Goal: Information Seeking & Learning: Learn about a topic

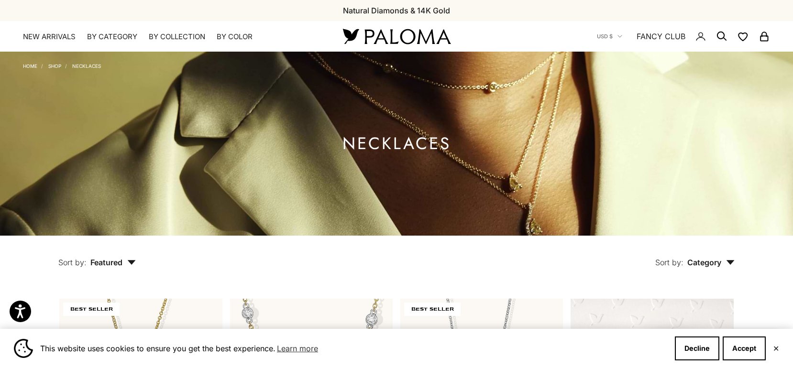
click at [745, 347] on button "Accept" at bounding box center [744, 349] width 43 height 24
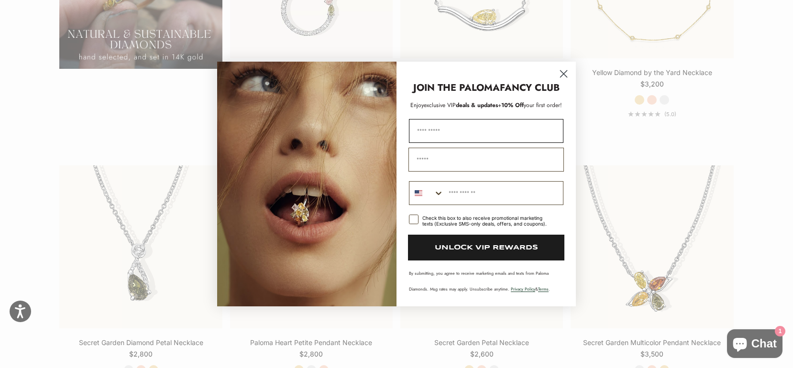
scroll to position [942, 0]
click at [562, 76] on icon "Close dialog" at bounding box center [564, 74] width 7 height 7
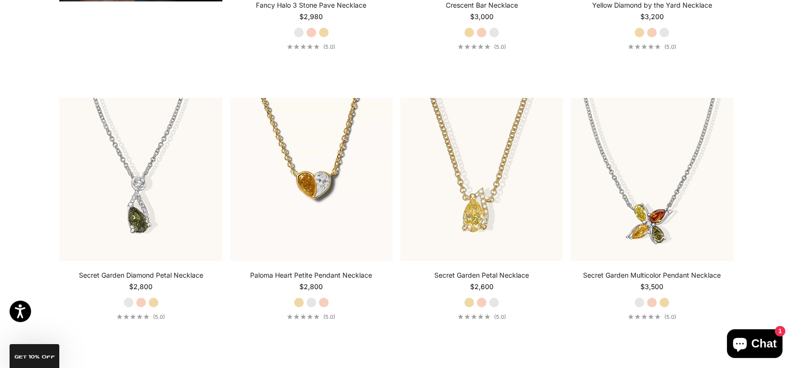
scroll to position [1011, 0]
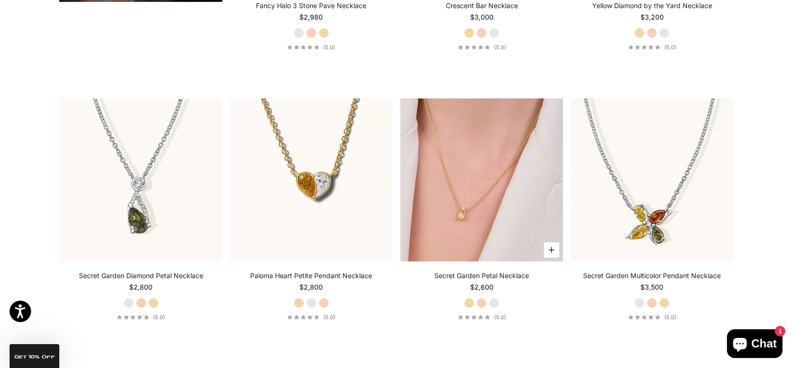
click at [495, 216] on img at bounding box center [482, 180] width 163 height 163
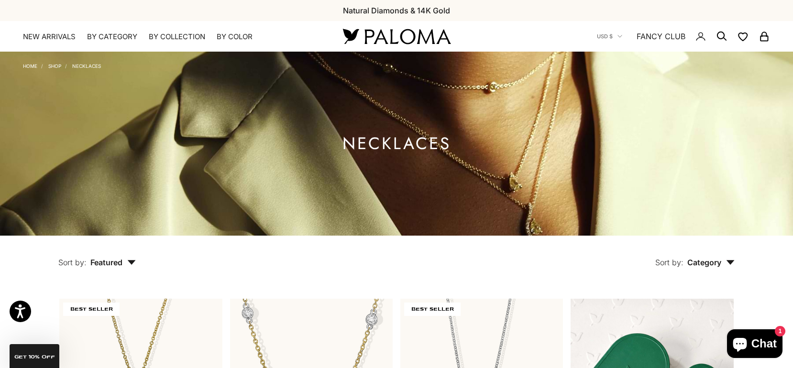
scroll to position [0, 0]
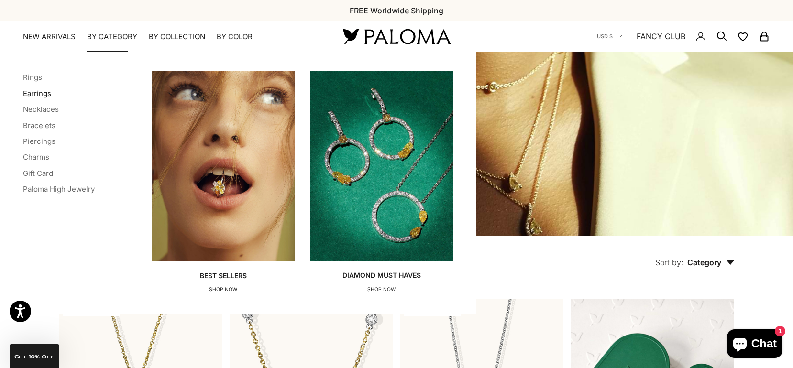
click at [40, 93] on link "Earrings" at bounding box center [37, 93] width 28 height 9
click at [42, 142] on link "Piercings" at bounding box center [39, 141] width 33 height 9
click at [396, 210] on img "Primary navigation" at bounding box center [381, 166] width 143 height 190
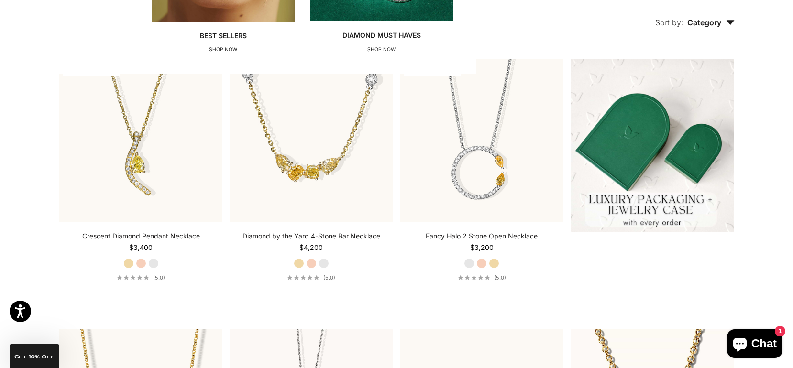
scroll to position [242, 0]
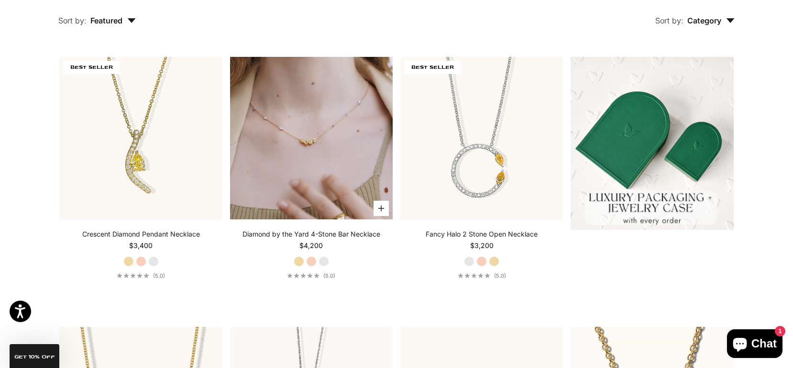
click at [361, 171] on video "#YellowGold\a#RoseGold\a#WhiteGold" at bounding box center [311, 138] width 163 height 163
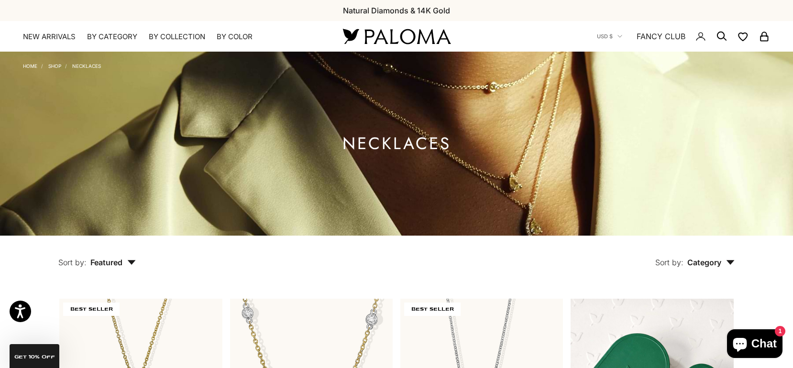
scroll to position [0, 0]
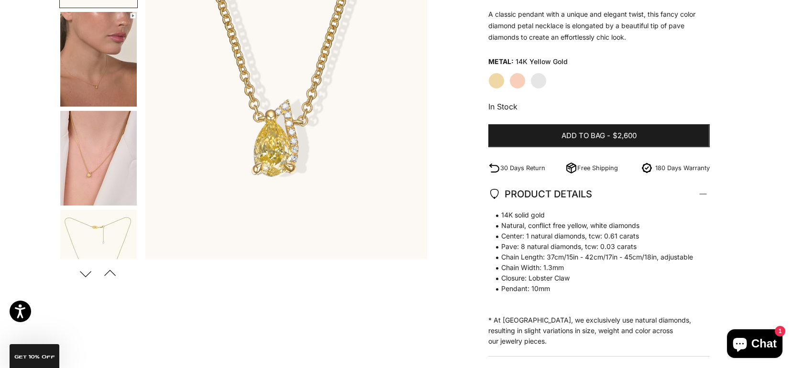
scroll to position [184, 0]
click at [80, 162] on img "Go to item 5" at bounding box center [98, 158] width 77 height 95
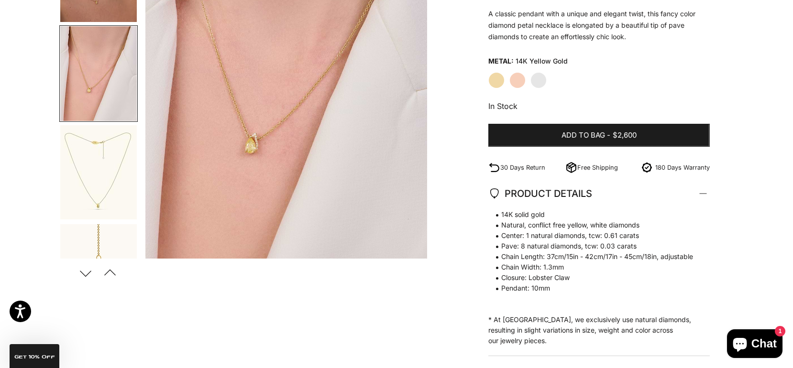
scroll to position [88, 0]
click at [88, 162] on img "Go to item 6" at bounding box center [98, 169] width 77 height 94
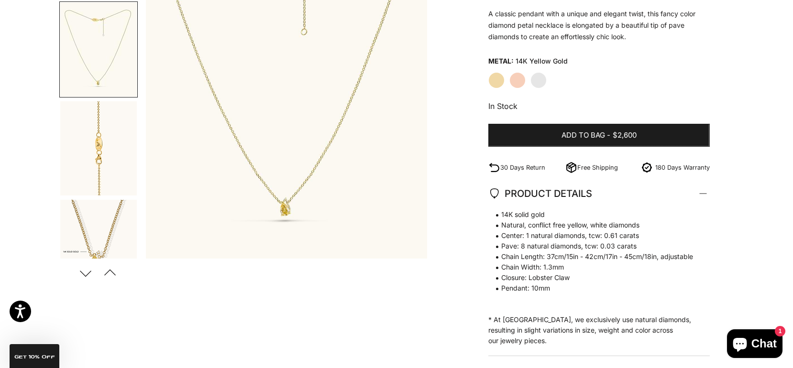
scroll to position [212, 0]
click at [88, 162] on img "Go to item 9" at bounding box center [98, 144] width 77 height 94
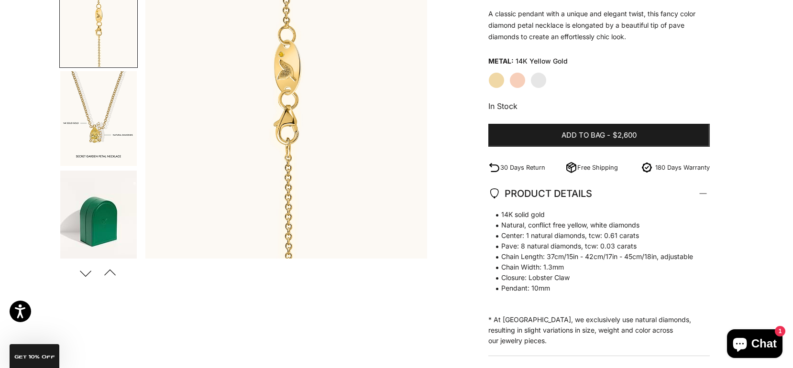
scroll to position [339, 0]
click at [89, 142] on img "Go to item 10" at bounding box center [98, 115] width 77 height 95
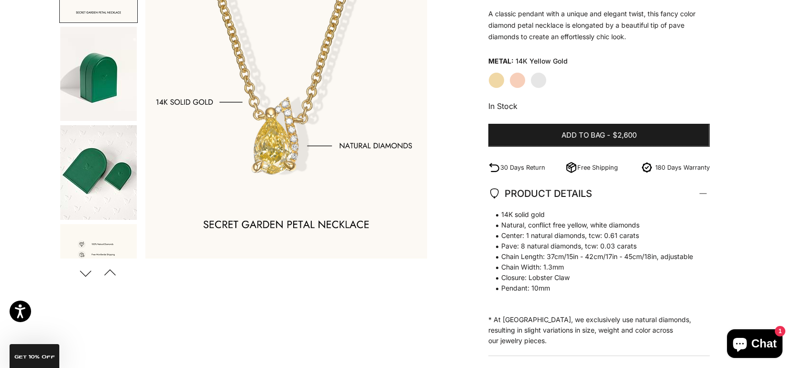
scroll to position [487, 0]
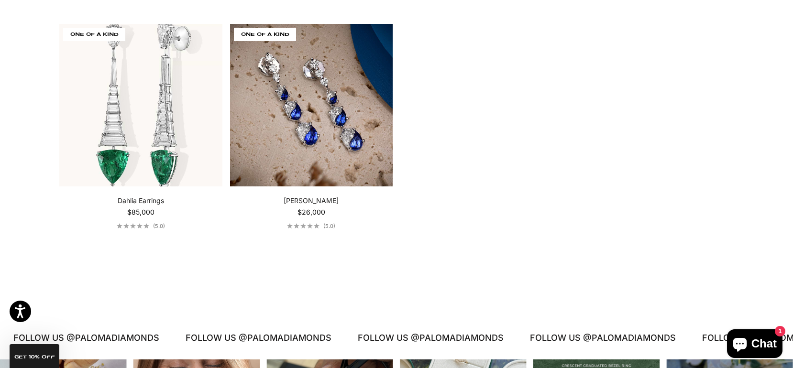
scroll to position [2185, 0]
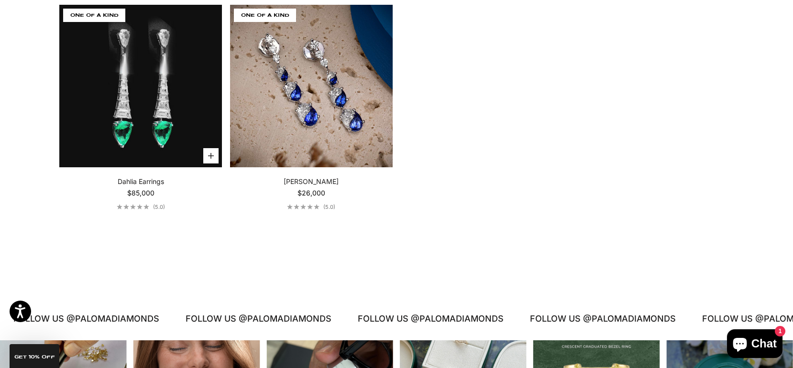
click at [180, 152] on video "Dahlia Earrings" at bounding box center [140, 86] width 163 height 163
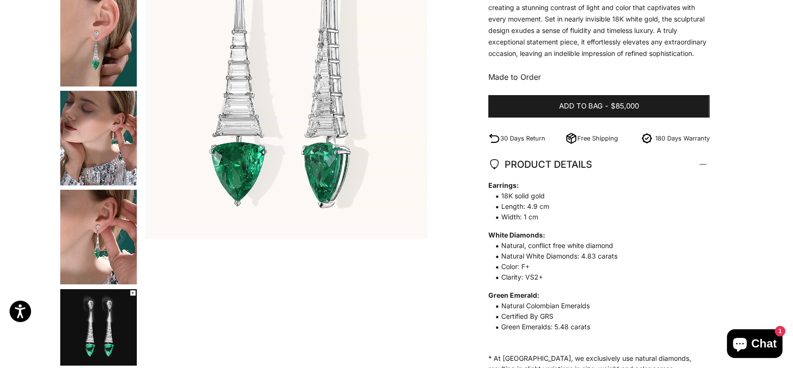
scroll to position [216, 0]
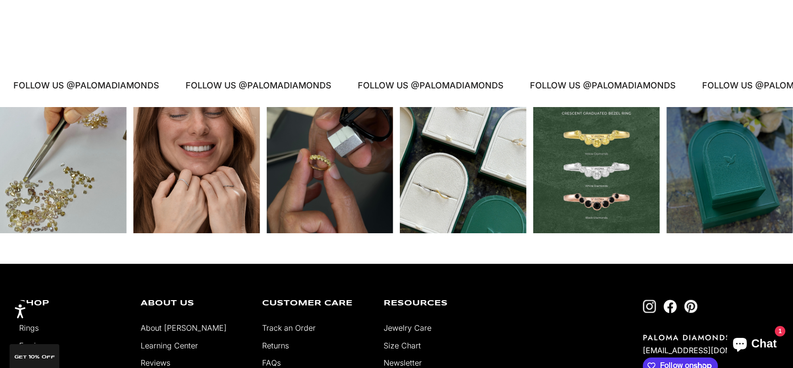
scroll to position [1630, 0]
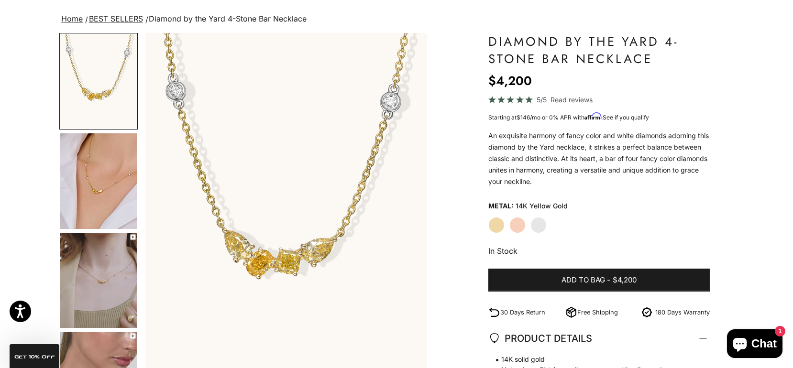
scroll to position [64, 0]
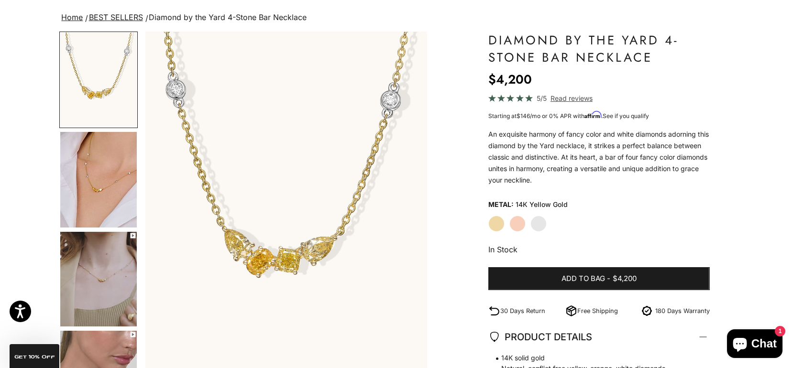
click at [90, 201] on img "Go to item 4" at bounding box center [98, 180] width 77 height 96
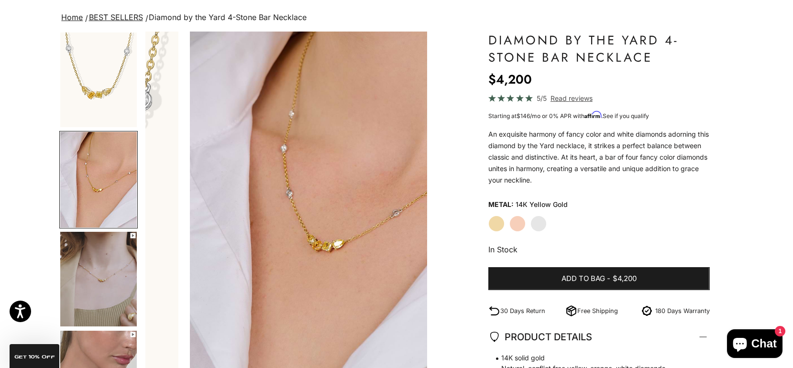
scroll to position [0, 293]
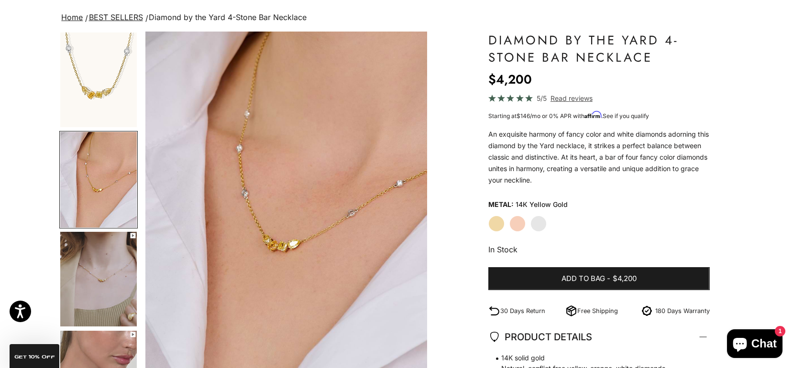
click at [103, 260] on img "Go to item 5" at bounding box center [98, 279] width 77 height 95
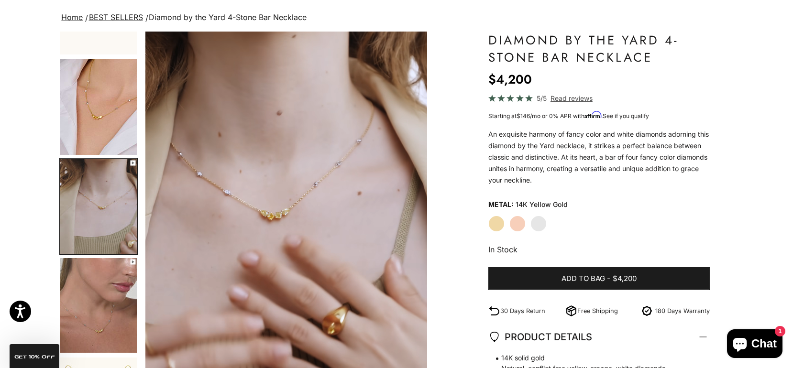
click at [103, 197] on img "Go to item 5" at bounding box center [98, 206] width 77 height 95
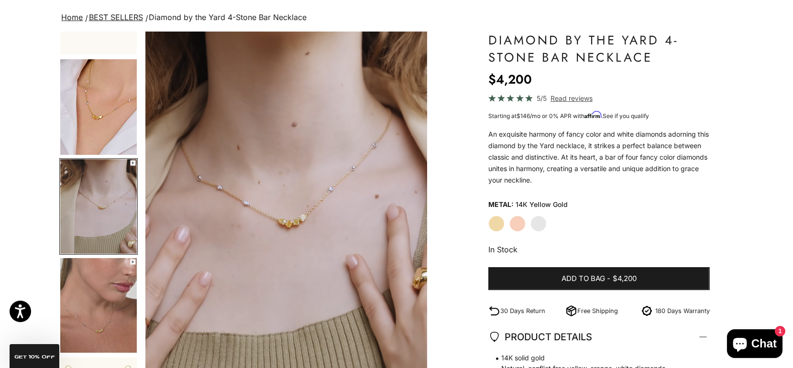
click at [113, 292] on img "Go to item 6" at bounding box center [98, 305] width 77 height 95
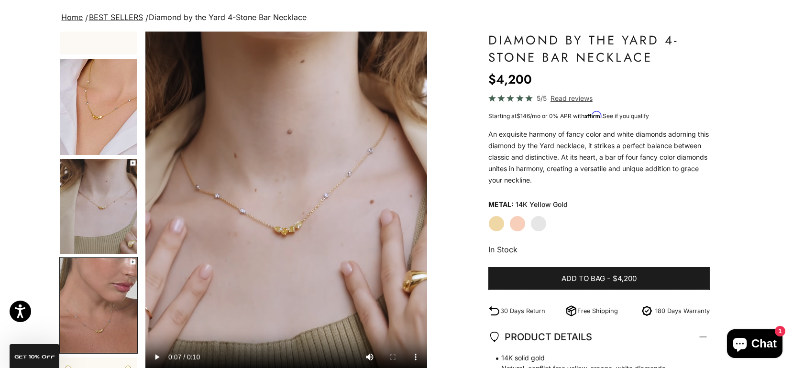
scroll to position [0, 880]
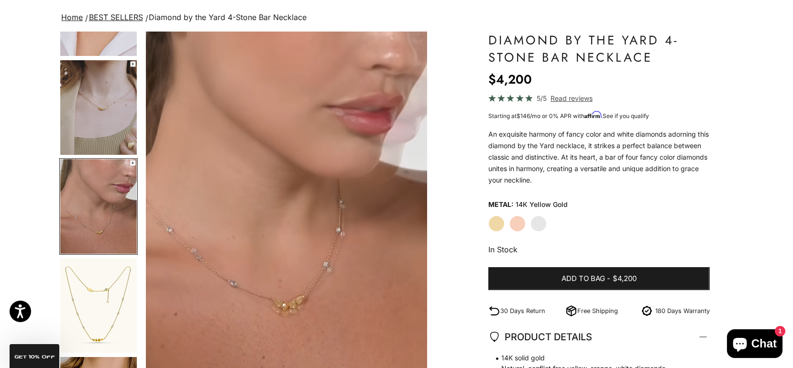
click at [542, 227] on label "White Gold" at bounding box center [539, 224] width 16 height 16
